Goal: Task Accomplishment & Management: Complete application form

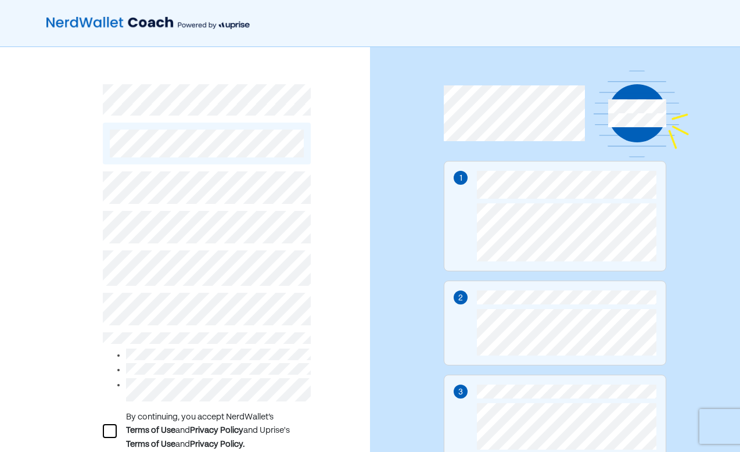
click at [350, 269] on div "By continuing, you accept NerdWallet’s Terms of Use and Privacy Policy and Upri…" at bounding box center [185, 302] width 370 height 510
click at [108, 431] on div at bounding box center [110, 431] width 14 height 14
click at [349, 356] on div "L By continuing, you accept NerdWallet’s Terms of Use and Privacy Policy and Up…" at bounding box center [185, 302] width 370 height 510
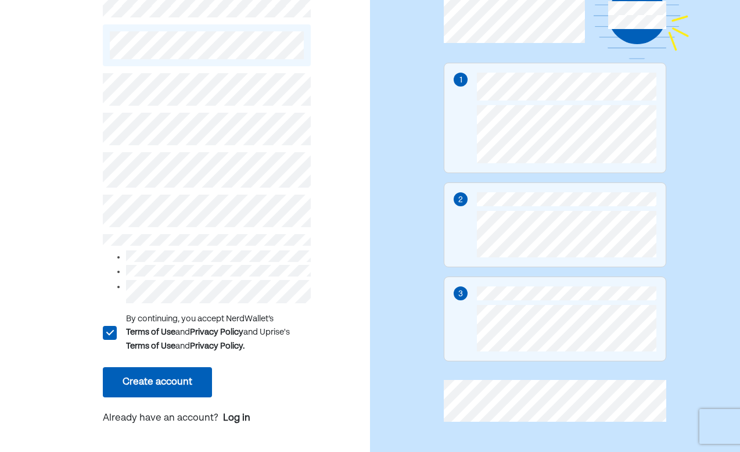
scroll to position [105, 0]
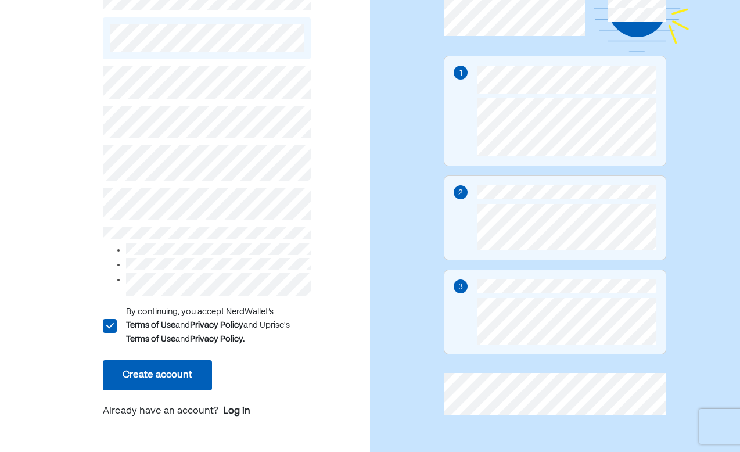
click at [138, 378] on button "Create account" at bounding box center [157, 375] width 109 height 30
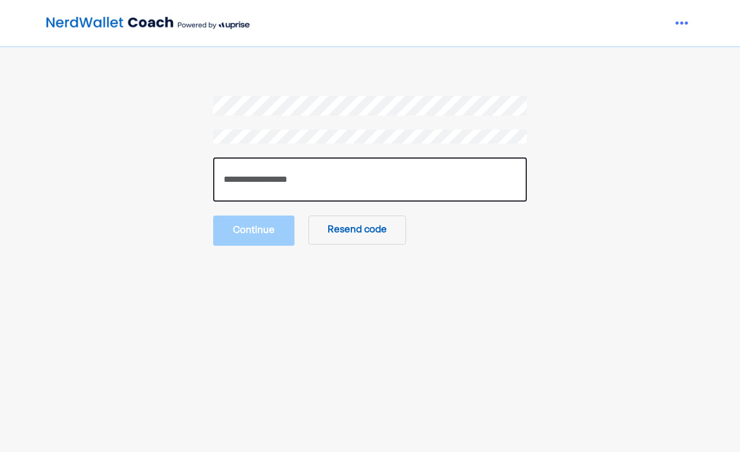
click at [271, 183] on input "number" at bounding box center [370, 179] width 314 height 44
type input "******"
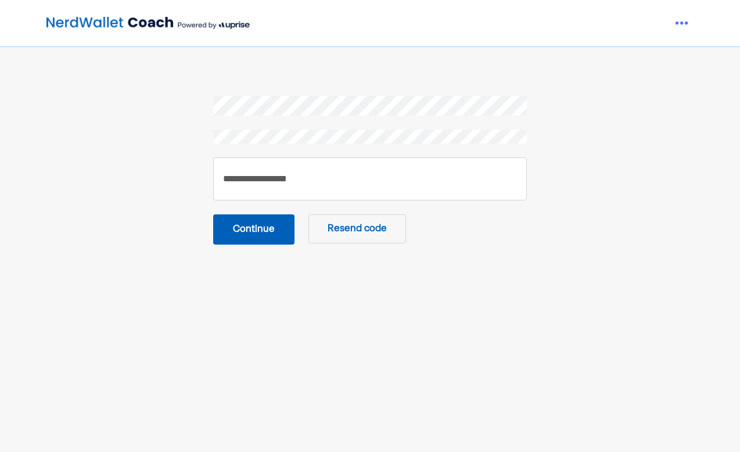
click at [256, 235] on button "Continue" at bounding box center [253, 229] width 81 height 30
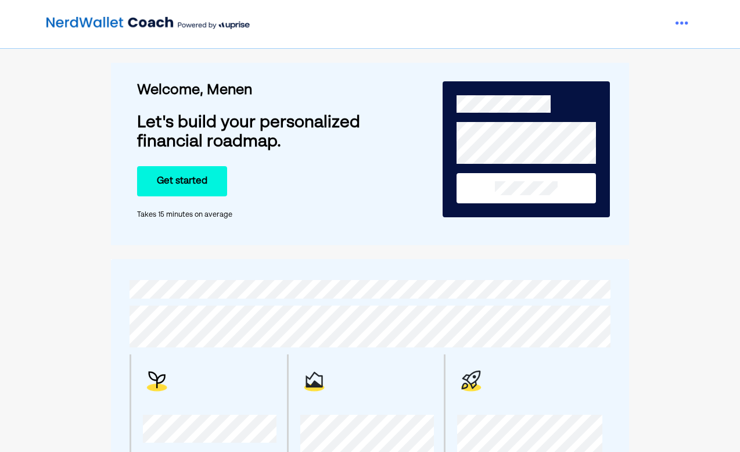
click at [586, 275] on div "Premium plans include video / phone calls. You'll schedule them as soon as you …" at bounding box center [369, 396] width 499 height 251
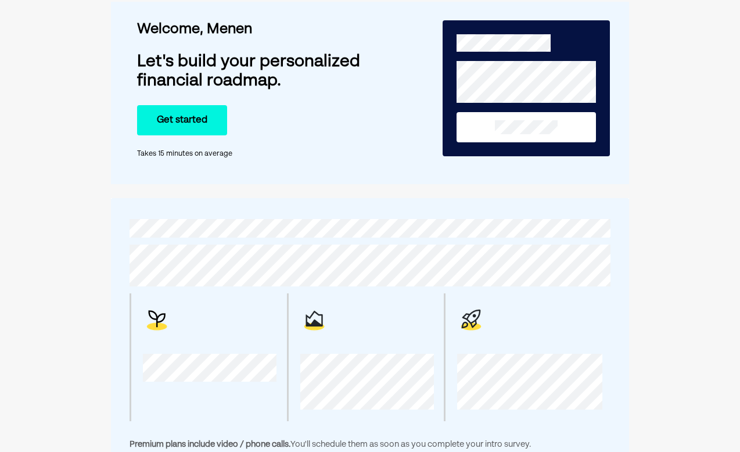
scroll to position [26, 0]
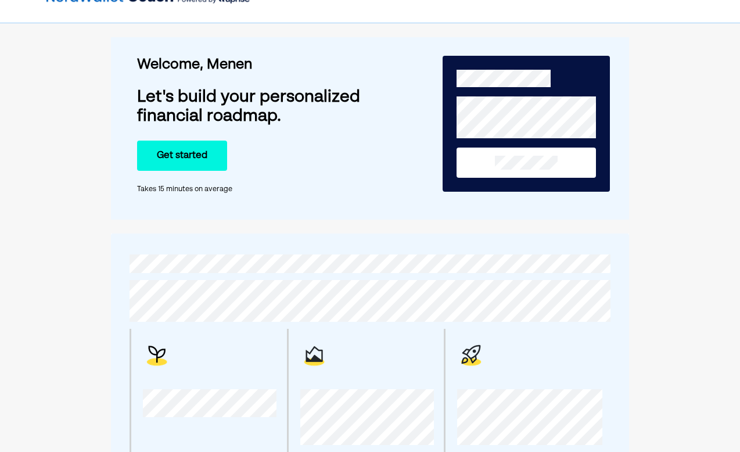
click at [185, 157] on button "Get started" at bounding box center [182, 156] width 90 height 30
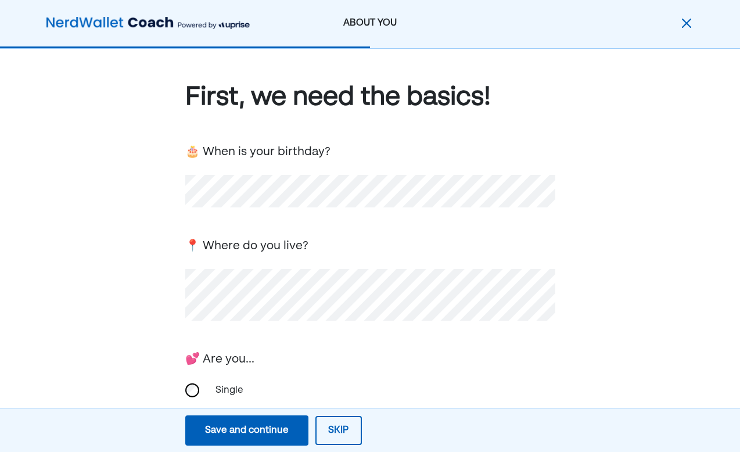
click at [645, 286] on div "First, we need the basics! 🎂 When is your birthday? 📍 Where do you live? 💕 Are …" at bounding box center [370, 379] width 740 height 660
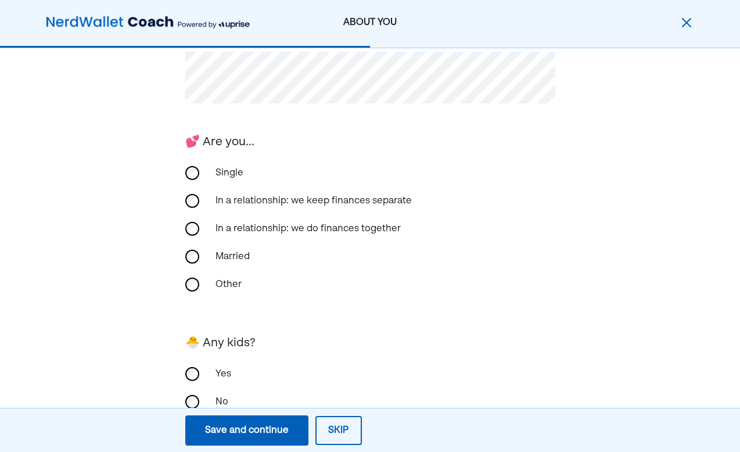
scroll to position [255, 0]
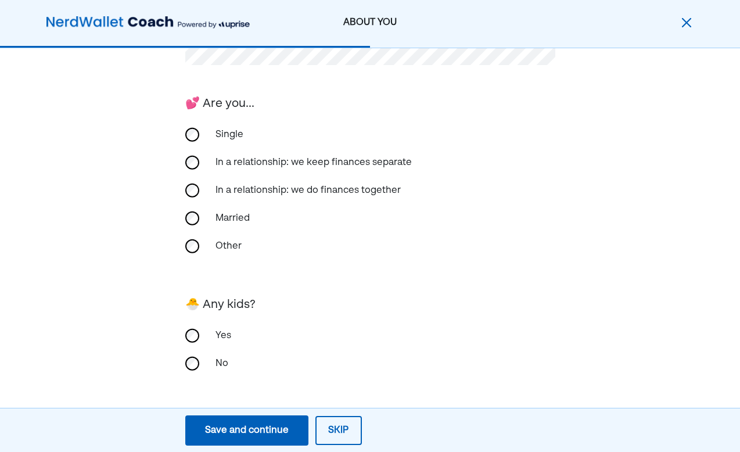
click at [562, 306] on div "First, we need the basics! 🎂 When is your birthday? 📍 Where do you live? 💕 Are …" at bounding box center [370, 123] width 740 height 660
click at [672, 322] on div "First, we need the basics! 🎂 When is your birthday? 📍 Where do you live? 💕 Are …" at bounding box center [370, 123] width 740 height 660
click at [268, 432] on div "Save and continue" at bounding box center [247, 430] width 84 height 14
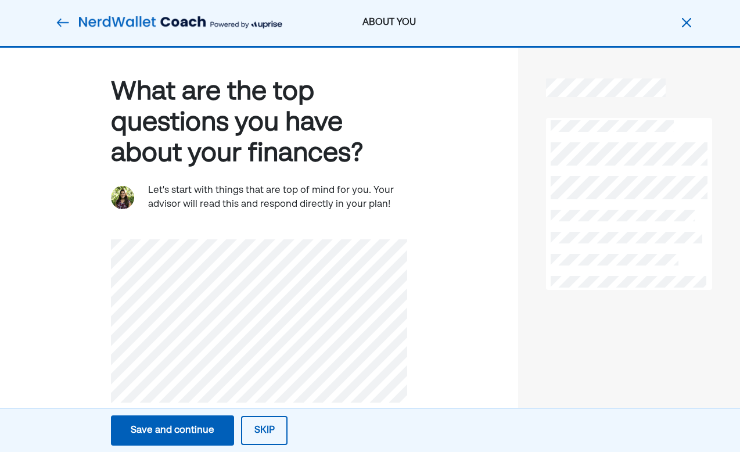
scroll to position [0, 0]
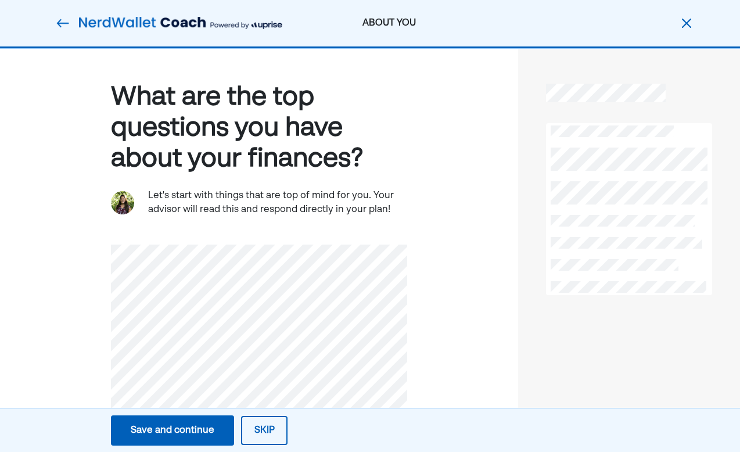
click at [171, 429] on div "Save and continue" at bounding box center [173, 430] width 84 height 14
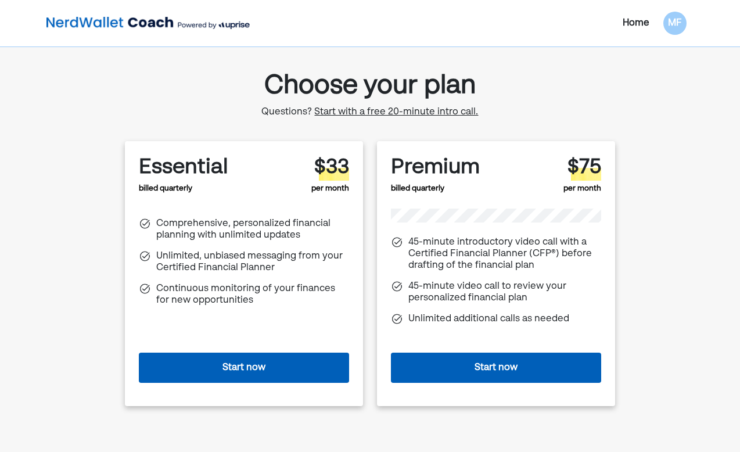
click at [722, 284] on div "Home MF Choose your plan Questions? Start with a free 20-minute intro call. Ess…" at bounding box center [370, 235] width 740 height 470
